Goal: Information Seeking & Learning: Learn about a topic

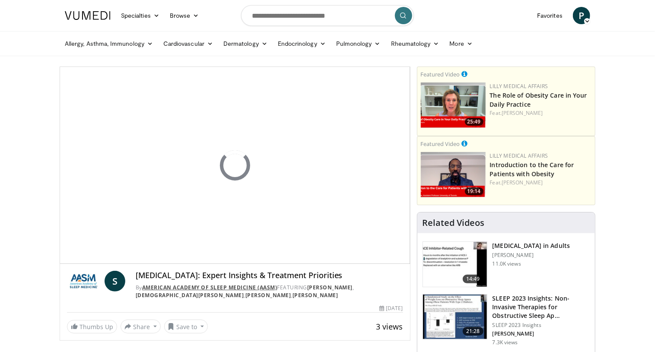
click at [201, 287] on link "American Academy of Sleep Medicine (AASM)" at bounding box center [209, 287] width 135 height 7
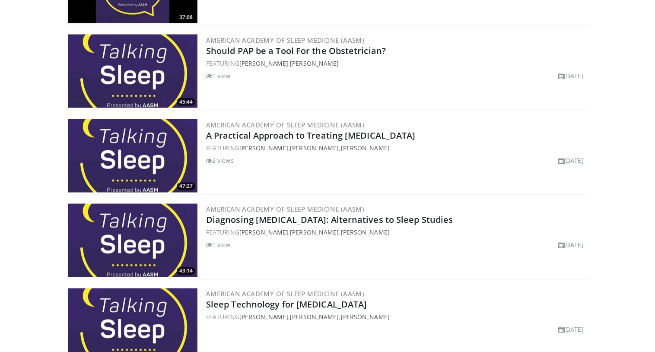
scroll to position [732, 0]
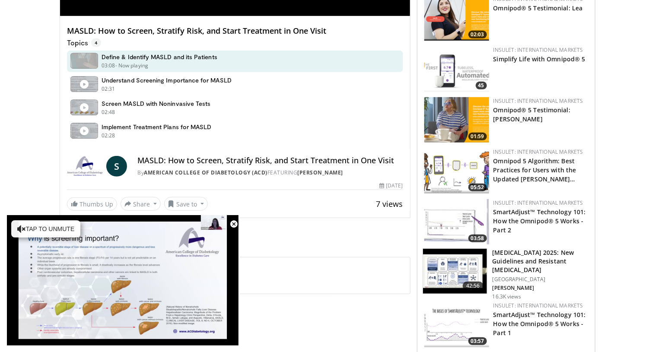
scroll to position [247, 0]
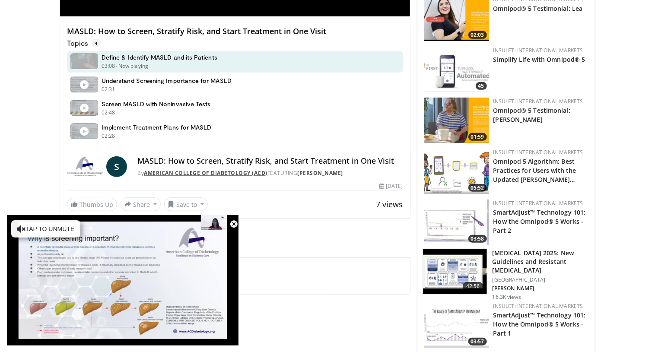
click at [247, 171] on link "American College of Diabetology (ACD)" at bounding box center [205, 172] width 123 height 7
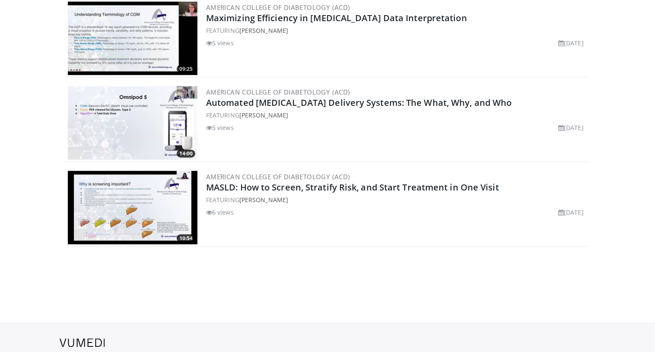
scroll to position [456, 0]
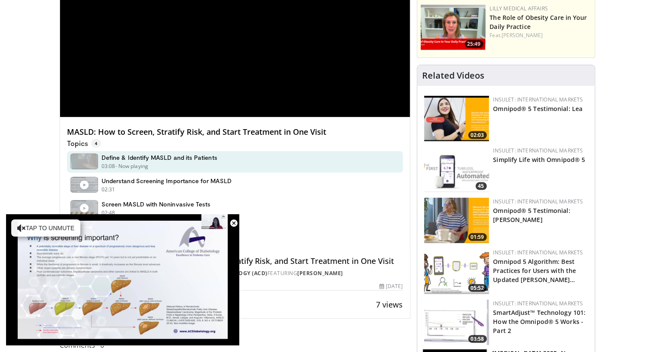
scroll to position [175, 0]
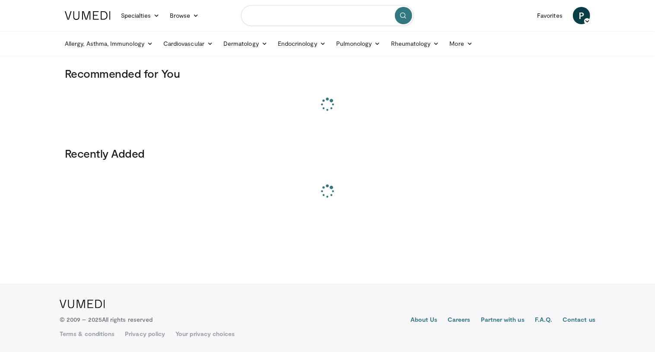
click at [287, 15] on input "Search topics, interventions" at bounding box center [327, 15] width 173 height 21
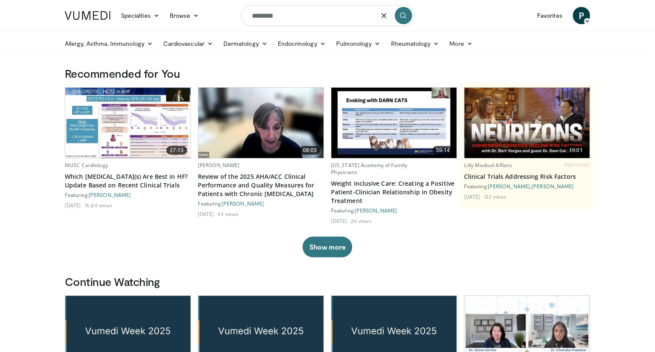
type input "********"
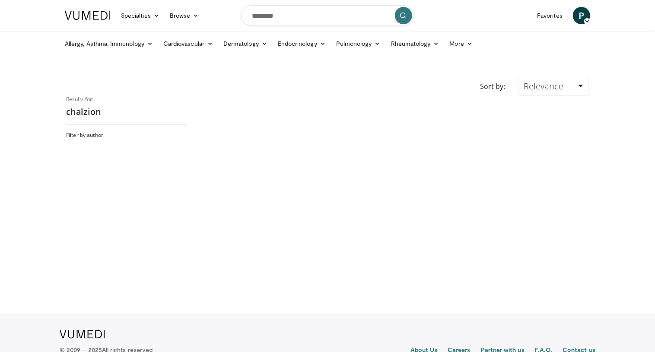
click at [84, 114] on h2 "chalzion" at bounding box center [126, 111] width 121 height 11
copy h2 "chalzion"
click at [297, 17] on input "********" at bounding box center [327, 15] width 173 height 21
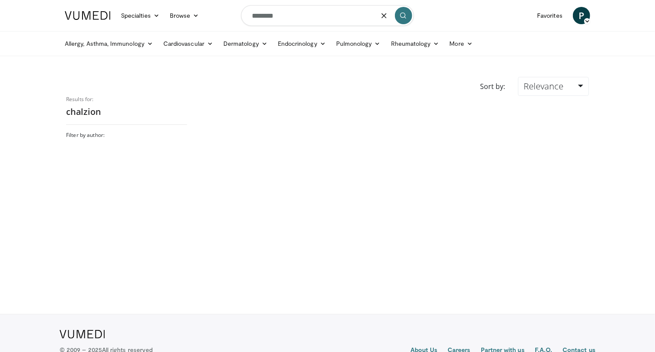
click at [297, 17] on input "********" at bounding box center [327, 15] width 173 height 21
paste input "*"
type input "*********"
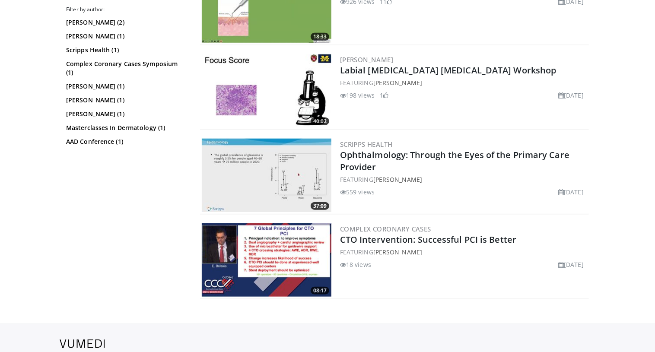
scroll to position [385, 0]
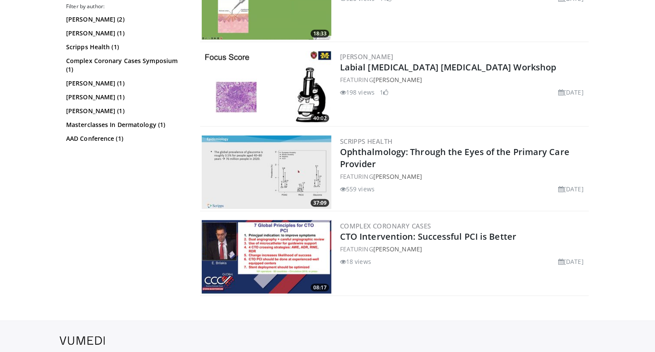
click at [276, 193] on img at bounding box center [267, 172] width 130 height 73
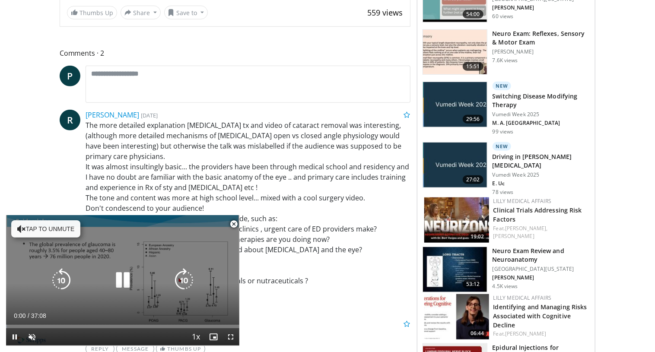
scroll to position [329, 0]
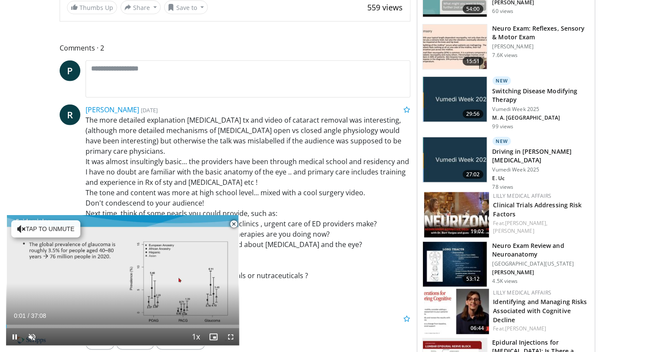
click at [231, 224] on span "Video Player" at bounding box center [233, 223] width 17 height 17
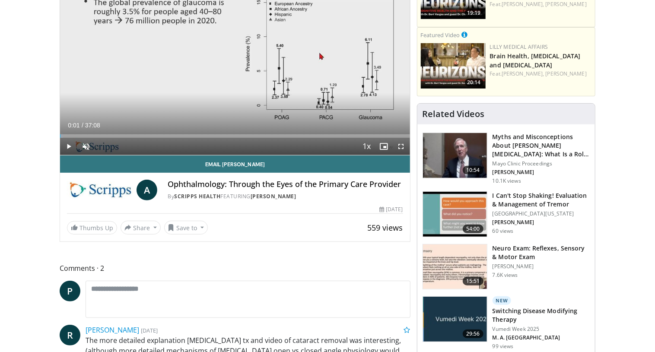
scroll to position [0, 0]
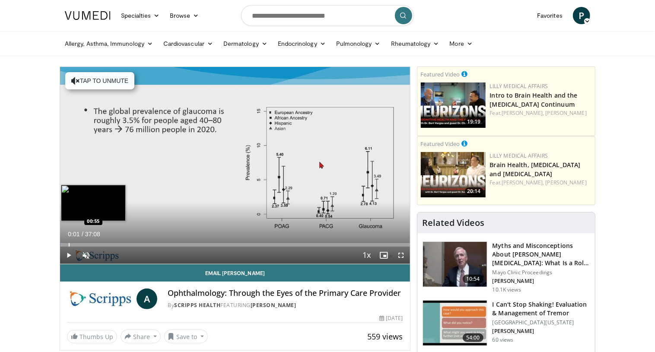
click at [69, 244] on div "Progress Bar" at bounding box center [69, 244] width 1 height 3
click at [85, 243] on div "Progress Bar" at bounding box center [85, 244] width 1 height 3
click at [81, 244] on div "Progress Bar" at bounding box center [81, 244] width 1 height 3
click at [87, 244] on div "Progress Bar" at bounding box center [87, 244] width 1 height 3
click at [95, 244] on div "Progress Bar" at bounding box center [95, 244] width 1 height 3
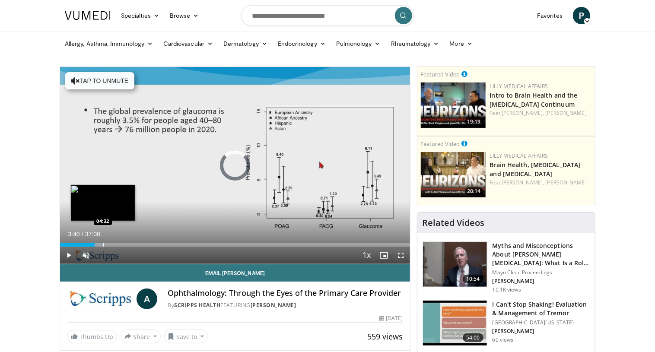
click at [103, 244] on div "Progress Bar" at bounding box center [103, 244] width 1 height 3
click at [111, 243] on div "Loaded : 13.92% 04:32 05:24" at bounding box center [235, 242] width 350 height 8
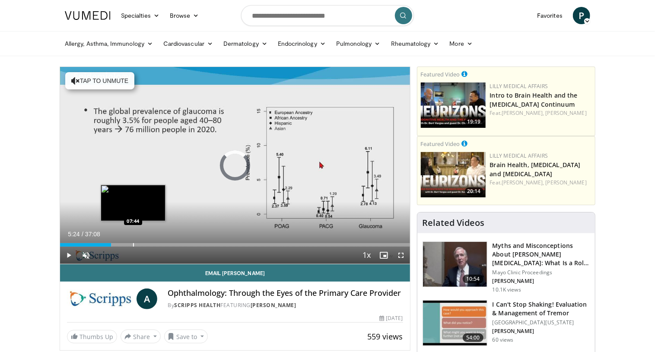
click at [133, 242] on div "Loaded : 14.82% 07:44 07:44" at bounding box center [235, 242] width 350 height 8
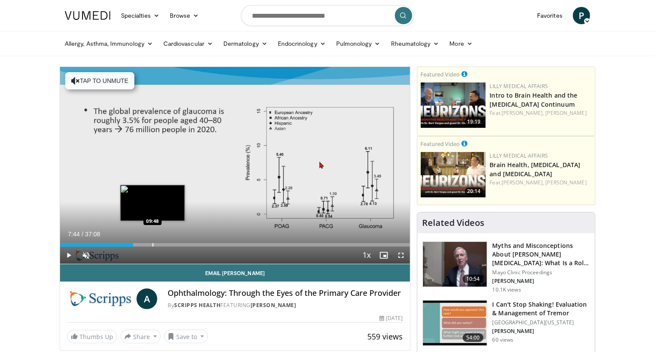
click at [152, 243] on div "Loaded : 21.56% 07:44 09:48" at bounding box center [235, 242] width 350 height 8
click at [168, 243] on div "Loaded : 26.95% 09:48 11:30" at bounding box center [235, 242] width 350 height 8
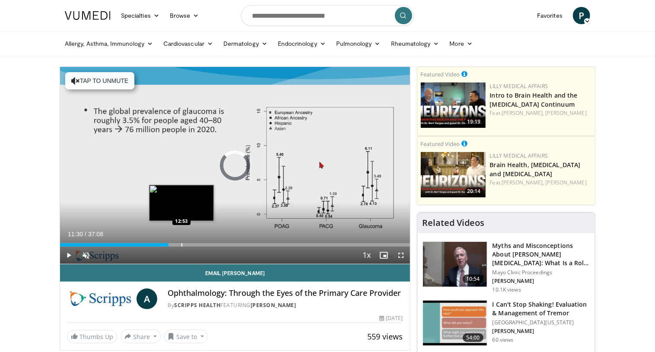
click at [181, 243] on div "Loaded : 31.44% 12:53 12:53" at bounding box center [235, 242] width 350 height 8
click at [201, 243] on div "Loaded : 35.04% 12:53 14:59" at bounding box center [235, 242] width 350 height 8
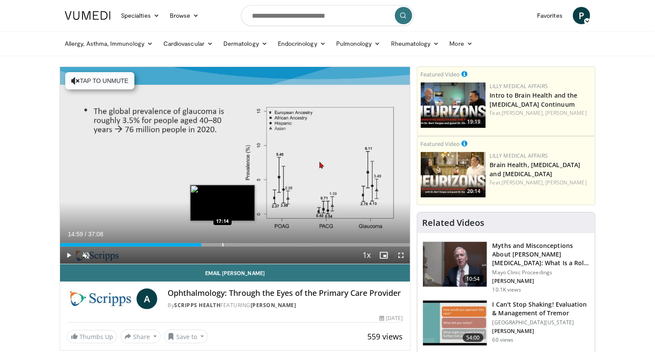
click at [222, 241] on div "Loaded : 40.43% 14:59 17:14" at bounding box center [235, 242] width 350 height 8
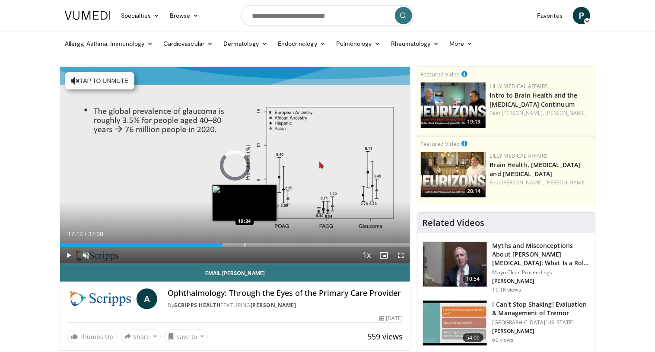
click at [244, 241] on div "Loaded : 46.71% 17:14 19:34" at bounding box center [235, 242] width 350 height 8
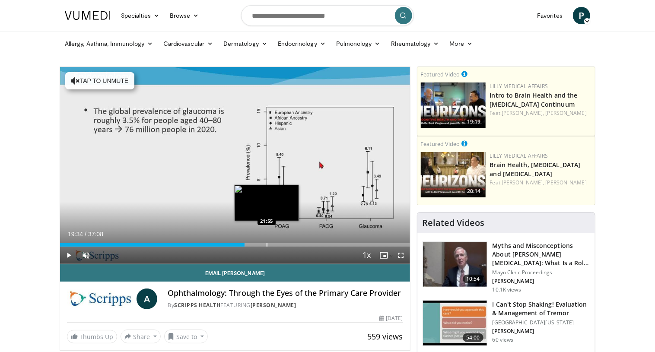
click at [266, 241] on div "Loaded : 53.00% 19:34 21:55" at bounding box center [235, 242] width 350 height 8
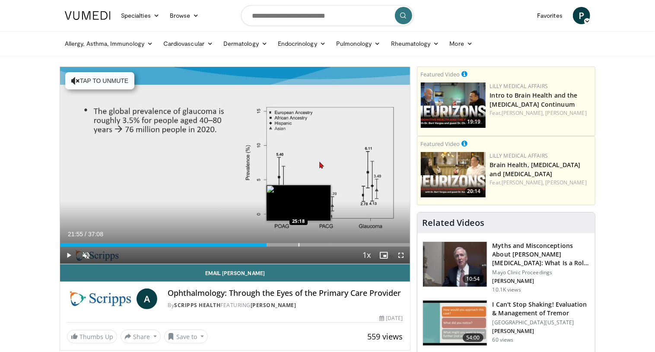
click at [298, 243] on div "Loaded : 59.29% 21:55 25:18" at bounding box center [235, 244] width 350 height 3
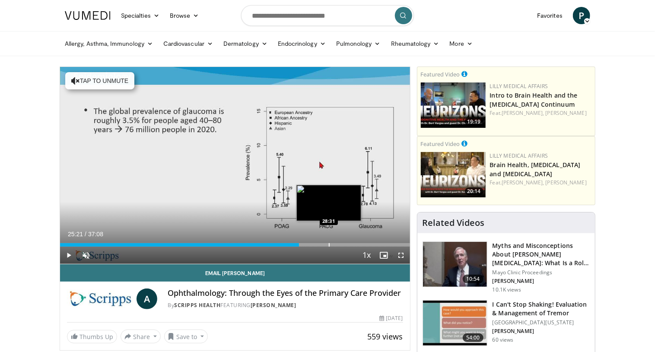
click at [328, 242] on div "Loaded : 68.27% 25:21 28:31" at bounding box center [235, 242] width 350 height 8
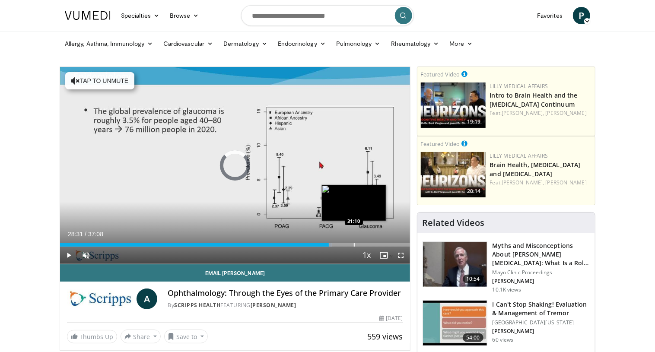
click at [353, 242] on div "Loaded : 77.71% 28:31 31:10" at bounding box center [235, 242] width 350 height 8
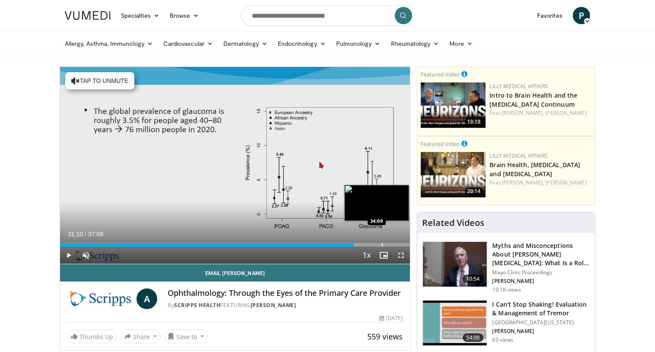
click at [382, 240] on div "Loaded : 84.00% 31:10 34:09" at bounding box center [235, 242] width 350 height 8
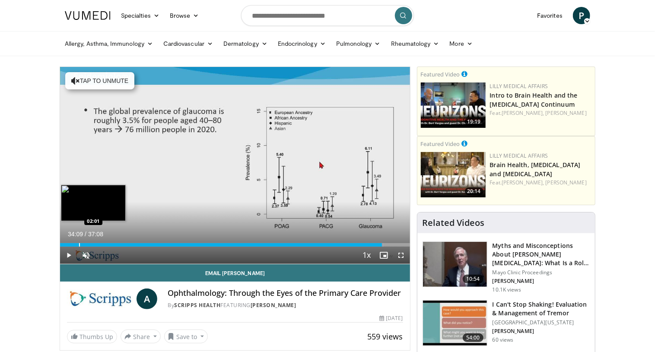
click at [79, 243] on div "Loaded : 92.53% 34:09 02:01" at bounding box center [235, 242] width 350 height 8
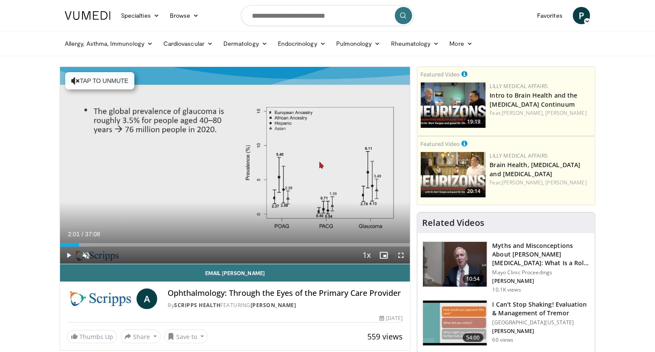
click at [84, 243] on div "Progress Bar" at bounding box center [84, 244] width 1 height 3
click at [86, 244] on div "Progress Bar" at bounding box center [86, 244] width 1 height 3
click at [68, 253] on span "Video Player" at bounding box center [68, 255] width 17 height 17
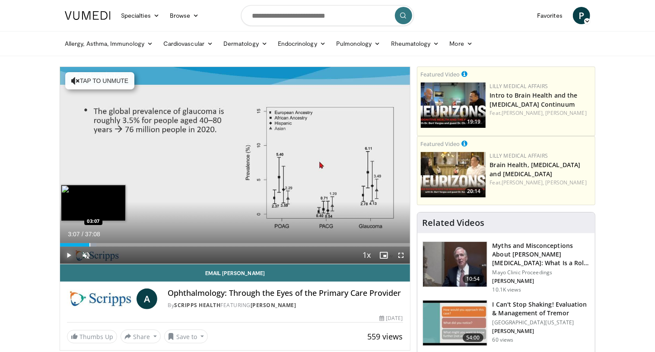
click at [89, 245] on div "Progress Bar" at bounding box center [89, 244] width 1 height 3
click at [92, 244] on div "Progress Bar" at bounding box center [92, 244] width 1 height 3
click at [99, 243] on div "Progress Bar" at bounding box center [99, 244] width 1 height 3
click at [96, 244] on div "Progress Bar" at bounding box center [96, 244] width 1 height 3
click at [66, 256] on span "Video Player" at bounding box center [68, 255] width 17 height 17
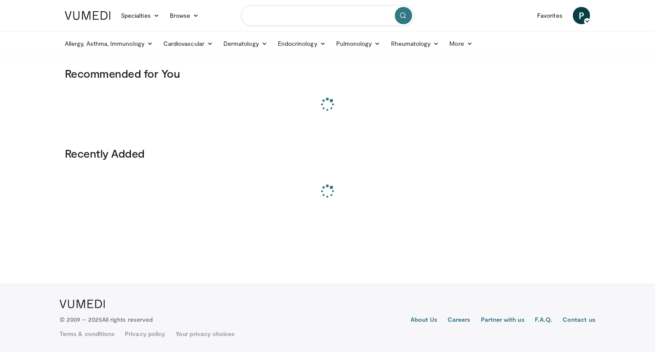
click at [336, 14] on input "Search topics, interventions" at bounding box center [327, 15] width 173 height 21
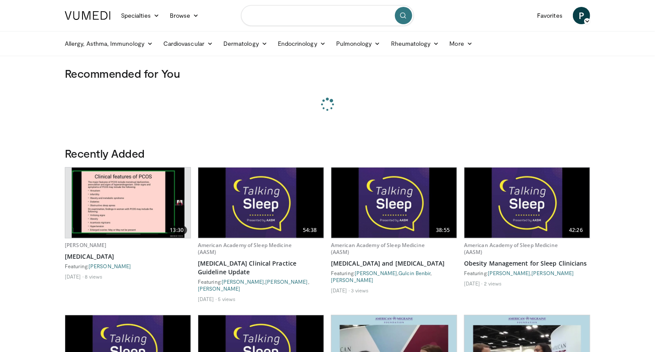
paste input "**********"
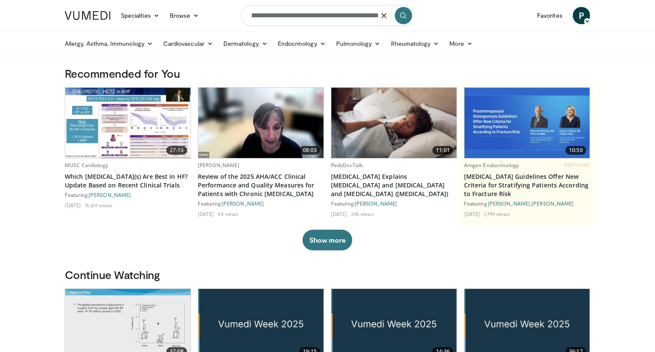
type input "**********"
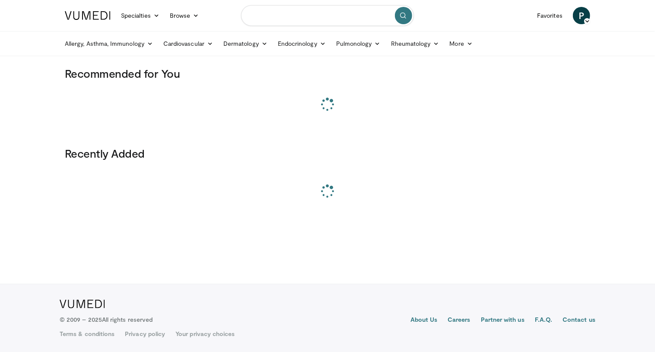
click at [309, 16] on input "Search topics, interventions" at bounding box center [327, 15] width 173 height 21
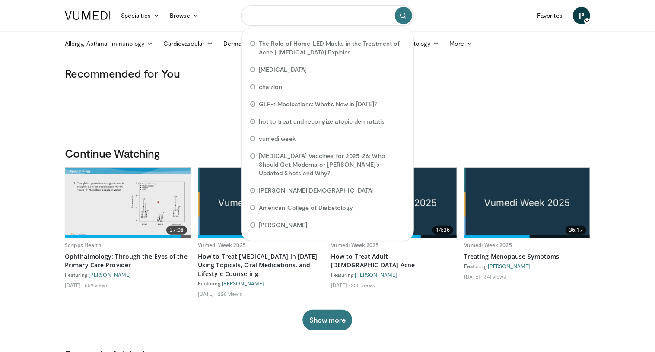
paste input "**********"
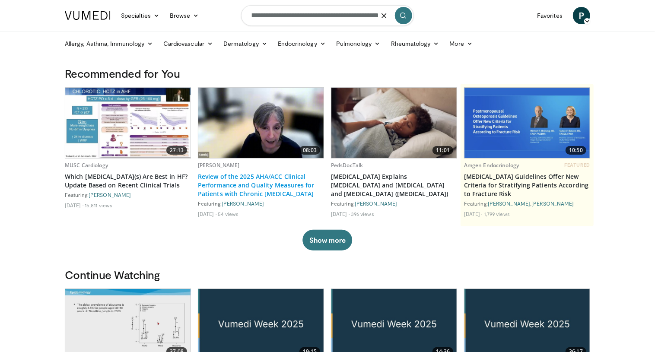
type input "**********"
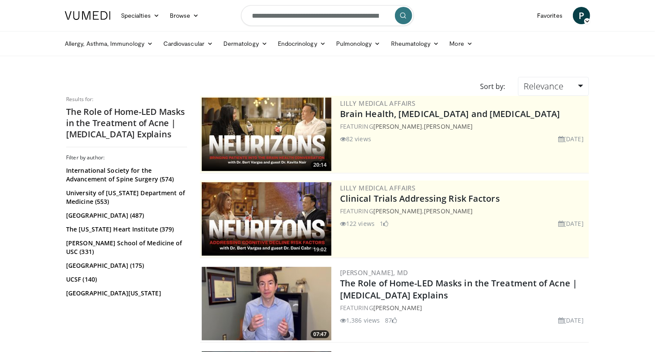
click at [306, 282] on img at bounding box center [267, 303] width 130 height 73
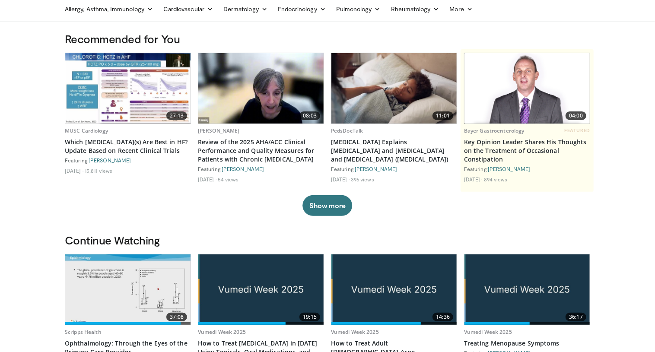
scroll to position [160, 0]
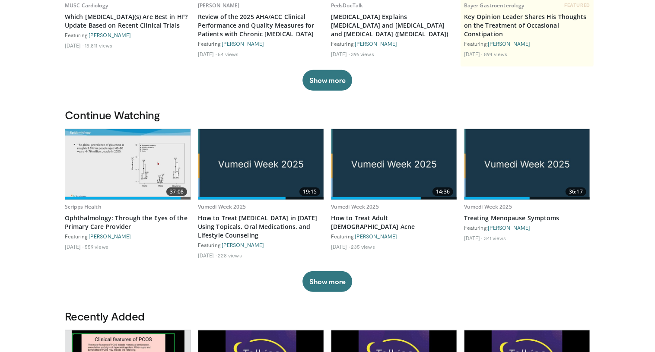
click at [227, 169] on img at bounding box center [260, 164] width 125 height 70
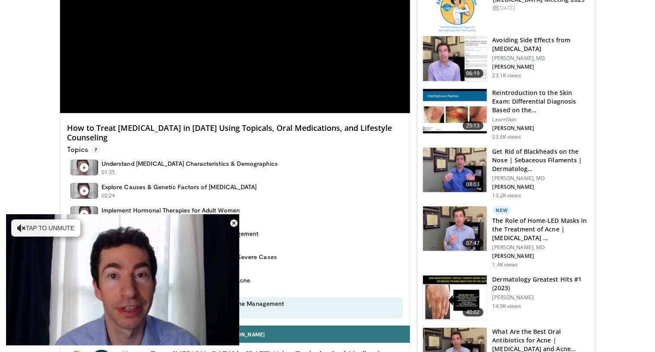
scroll to position [228, 0]
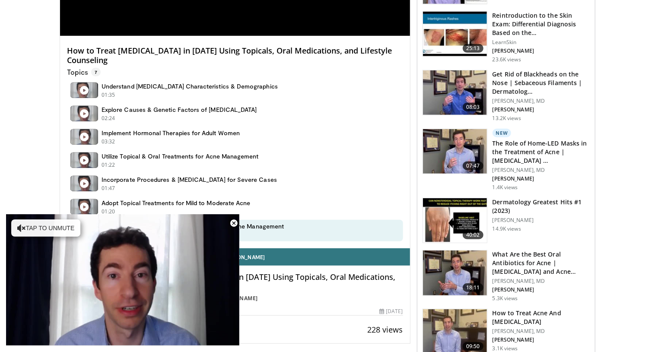
click at [449, 212] on img at bounding box center [455, 220] width 64 height 45
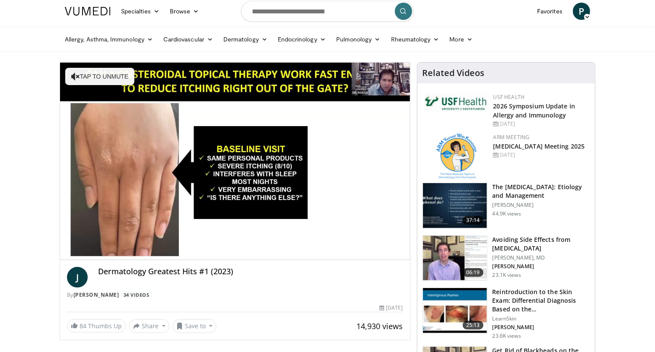
scroll to position [6, 0]
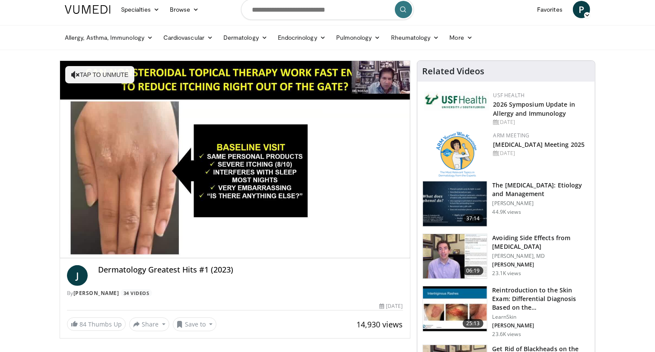
click at [455, 212] on img at bounding box center [455, 203] width 64 height 45
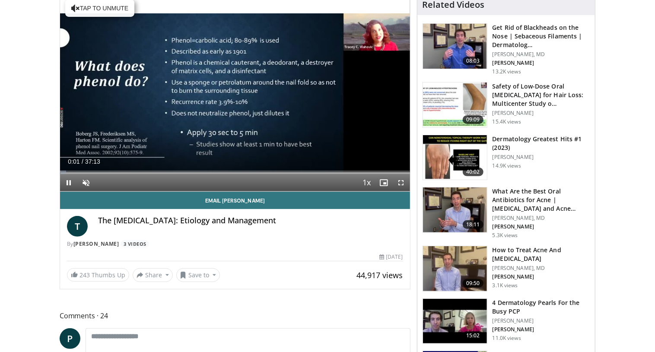
scroll to position [82, 0]
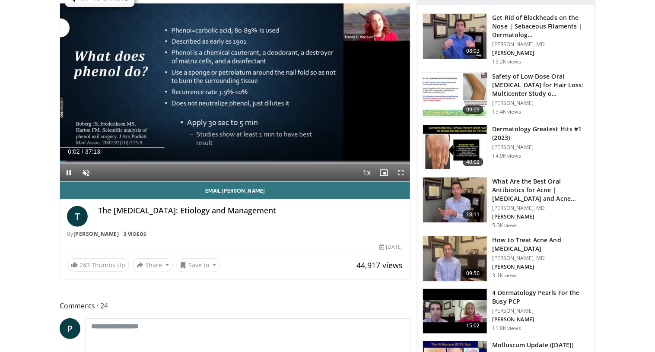
click at [443, 314] on img at bounding box center [455, 311] width 64 height 45
